Goal: Information Seeking & Learning: Check status

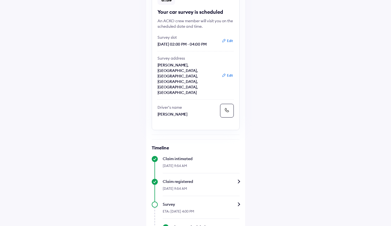
scroll to position [102, 0]
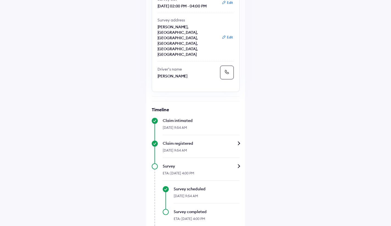
click at [231, 35] on button "Edit" at bounding box center [227, 37] width 15 height 5
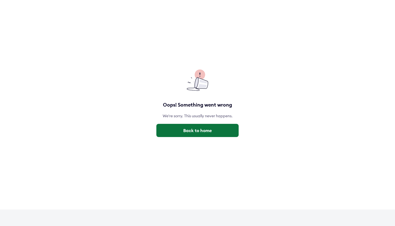
click at [195, 134] on button "Back to home" at bounding box center [197, 130] width 82 height 13
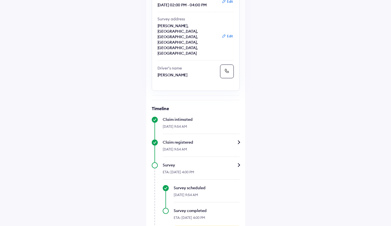
scroll to position [92, 0]
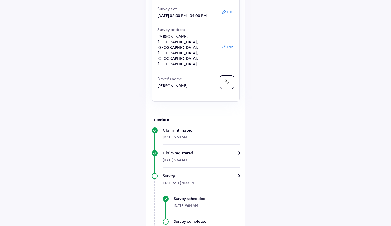
click at [232, 44] on button "Edit" at bounding box center [227, 46] width 15 height 5
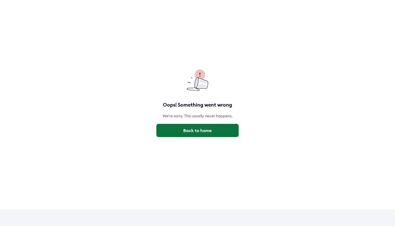
click at [207, 129] on button "Back to home" at bounding box center [197, 130] width 82 height 13
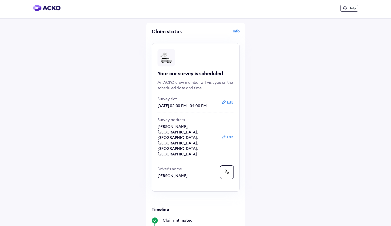
scroll to position [11, 0]
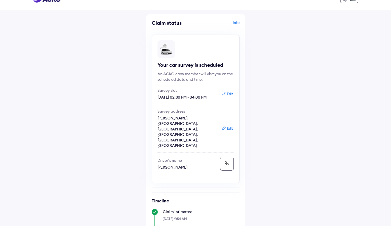
click at [228, 126] on button "Edit" at bounding box center [227, 128] width 15 height 5
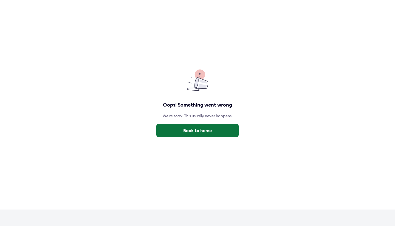
click at [223, 125] on button "Back to home" at bounding box center [197, 130] width 82 height 13
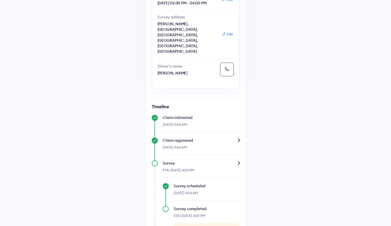
scroll to position [141, 0]
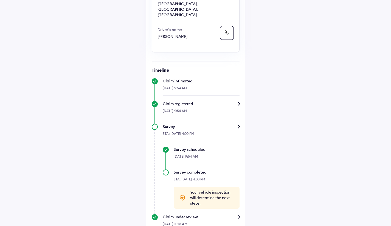
click at [204, 189] on span "Your vehicle inspection will determine the next steps." at bounding box center [212, 197] width 44 height 16
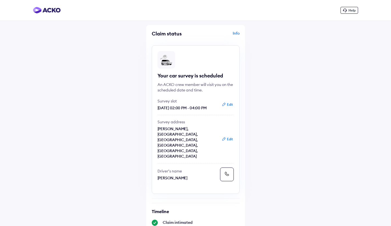
click at [351, 11] on span "Help" at bounding box center [352, 10] width 7 height 4
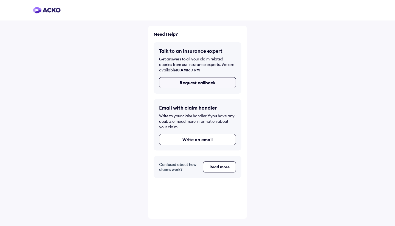
click at [180, 85] on button "Request callback" at bounding box center [197, 82] width 77 height 11
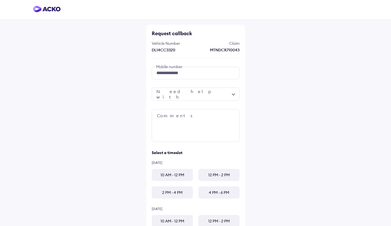
scroll to position [42, 0]
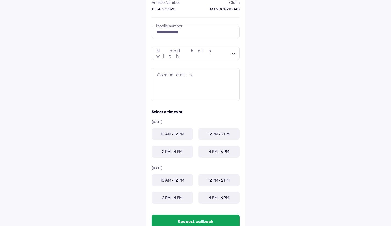
click at [182, 54] on div at bounding box center [196, 53] width 88 height 13
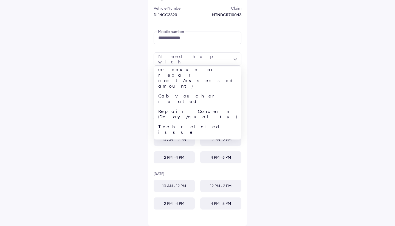
scroll to position [21, 0]
click at [227, 157] on div "Query regarding claim status" at bounding box center [197, 170] width 87 height 26
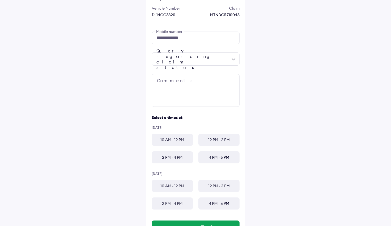
click at [239, 58] on div "Query regarding claim status" at bounding box center [196, 58] width 88 height 13
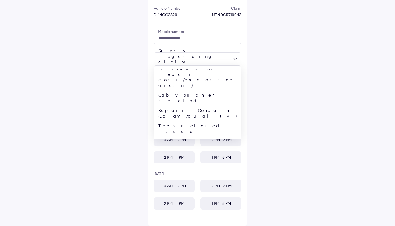
click at [228, 157] on div "Query regarding claim status" at bounding box center [197, 162] width 87 height 10
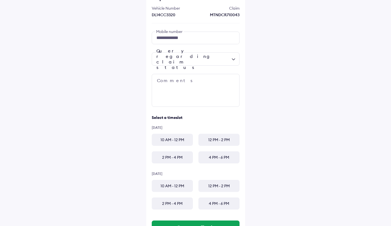
click at [273, 106] on div "**********" at bounding box center [195, 107] width 391 height 286
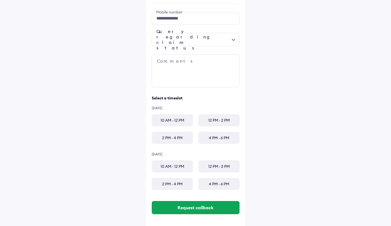
scroll to position [59, 0]
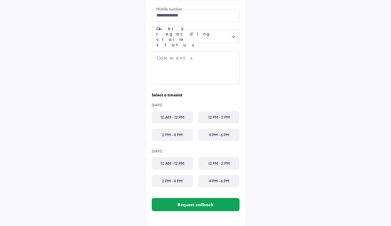
click at [182, 119] on div "10 AM - 12 PM" at bounding box center [172, 117] width 41 height 12
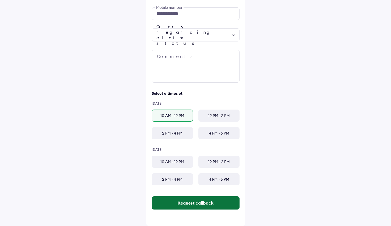
click at [227, 204] on button "Request callback" at bounding box center [196, 202] width 88 height 13
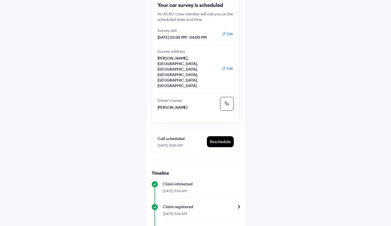
scroll to position [40, 0]
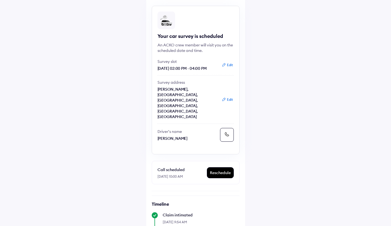
click at [229, 65] on button "Edit" at bounding box center [227, 64] width 15 height 5
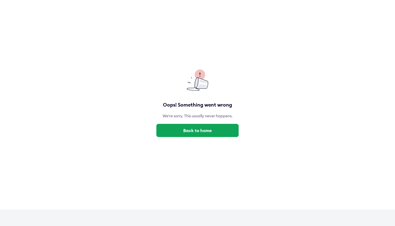
click at [215, 138] on div "Oops! Something went wrong We're sorry. This usually never happens. Back to home" at bounding box center [197, 104] width 395 height 209
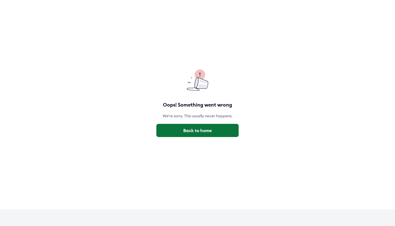
click at [215, 131] on button "Back to home" at bounding box center [197, 130] width 82 height 13
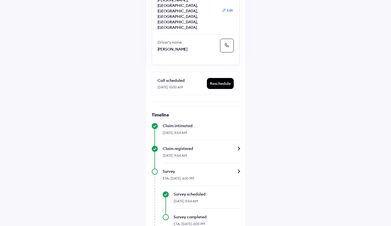
scroll to position [13, 0]
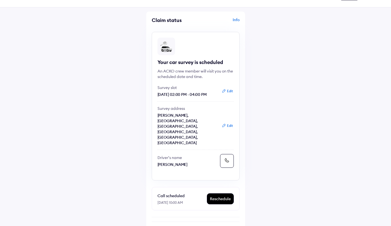
click at [223, 154] on button at bounding box center [227, 161] width 14 height 14
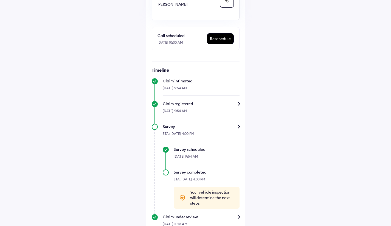
scroll to position [0, 0]
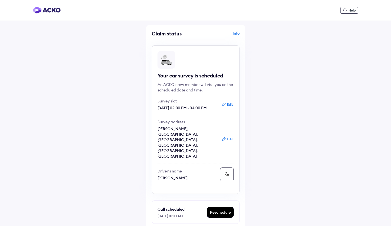
click at [349, 10] on span "Help" at bounding box center [352, 10] width 7 height 4
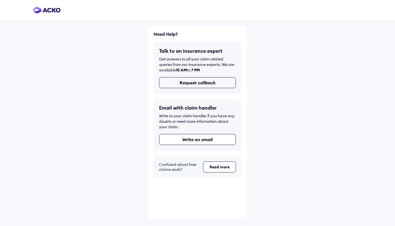
click at [215, 80] on button "Request callback" at bounding box center [197, 82] width 77 height 11
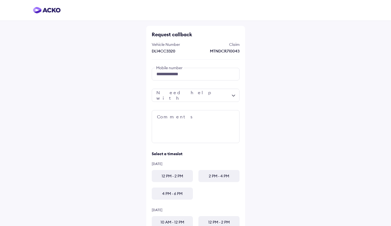
click at [209, 91] on div at bounding box center [196, 95] width 88 height 13
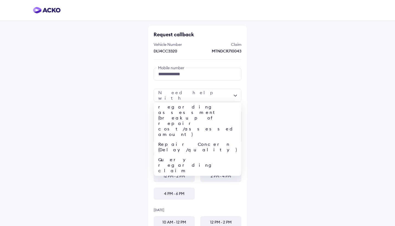
scroll to position [21, 0]
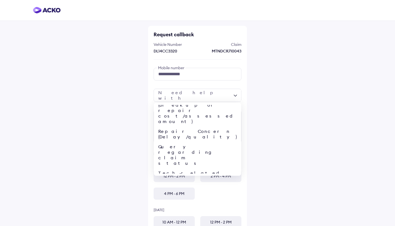
click at [299, 126] on div "**********" at bounding box center [197, 131] width 395 height 262
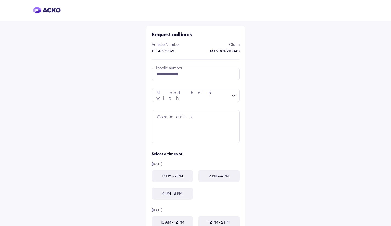
click at [208, 92] on div at bounding box center [196, 95] width 88 height 13
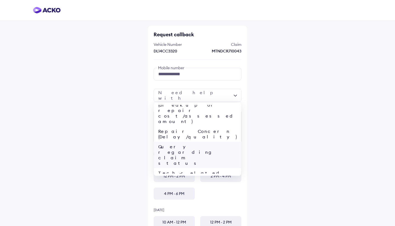
click at [213, 142] on div "Query regarding claim status" at bounding box center [197, 155] width 87 height 26
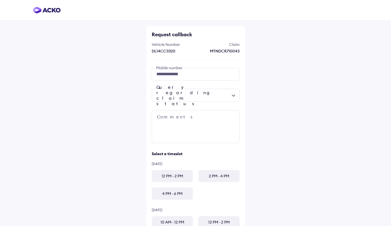
scroll to position [60, 0]
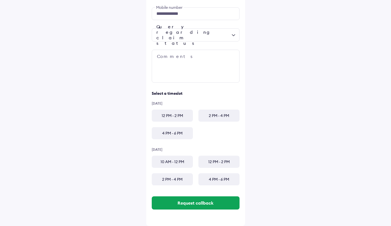
click at [246, 86] on div "**********" at bounding box center [195, 83] width 391 height 286
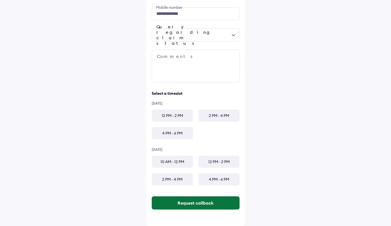
scroll to position [0, 0]
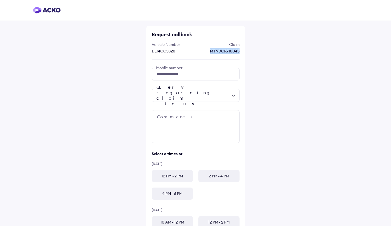
drag, startPoint x: 207, startPoint y: 50, endPoint x: 270, endPoint y: 49, distance: 62.3
click at [270, 49] on div "**********" at bounding box center [195, 143] width 391 height 286
click at [88, 114] on div "**********" at bounding box center [195, 143] width 391 height 286
click at [92, 81] on div "**********" at bounding box center [195, 143] width 391 height 286
